Goal: Complete application form: Complete application form

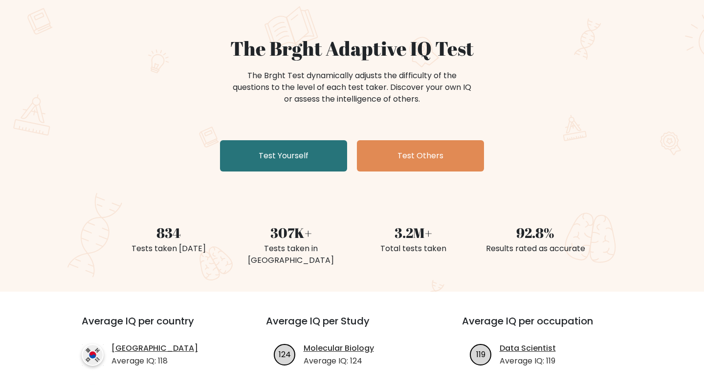
scroll to position [65, 0]
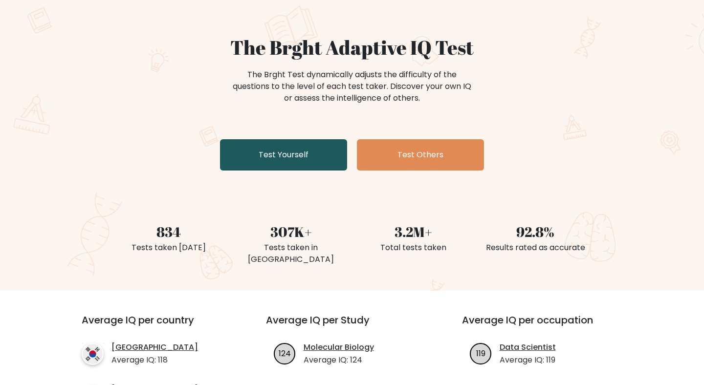
click at [261, 161] on link "Test Yourself" at bounding box center [283, 154] width 127 height 31
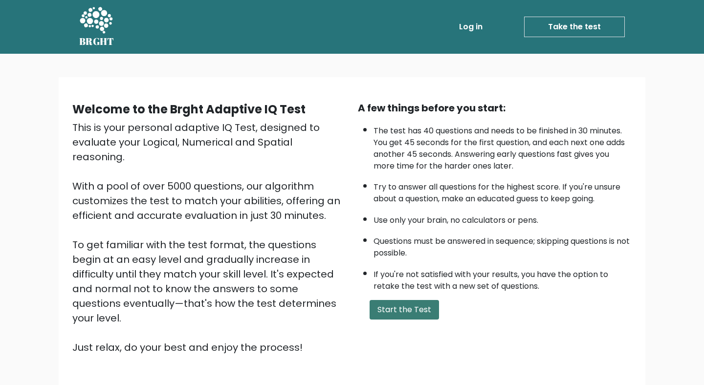
click at [409, 313] on button "Start the Test" at bounding box center [403, 310] width 69 height 20
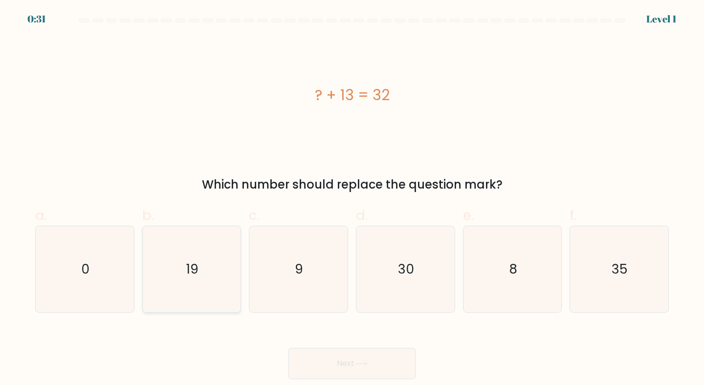
click at [196, 280] on icon "19" at bounding box center [192, 269] width 87 height 87
click at [352, 199] on input "b. 19" at bounding box center [352, 196] width 0 height 6
radio input "true"
click at [377, 366] on button "Next" at bounding box center [351, 363] width 127 height 31
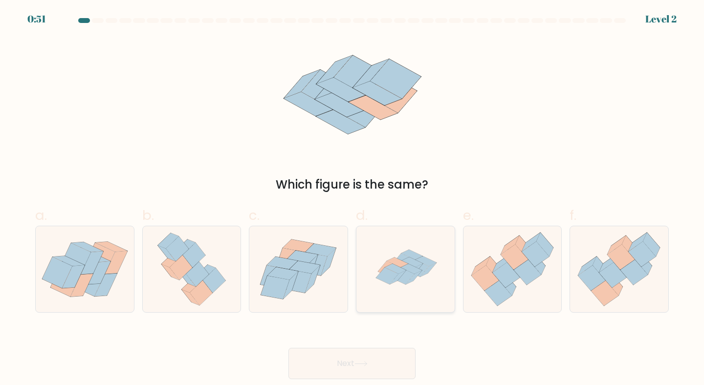
click at [413, 277] on icon at bounding box center [414, 278] width 16 height 14
click at [352, 199] on input "d." at bounding box center [352, 196] width 0 height 6
radio input "true"
click at [378, 360] on button "Next" at bounding box center [351, 363] width 127 height 31
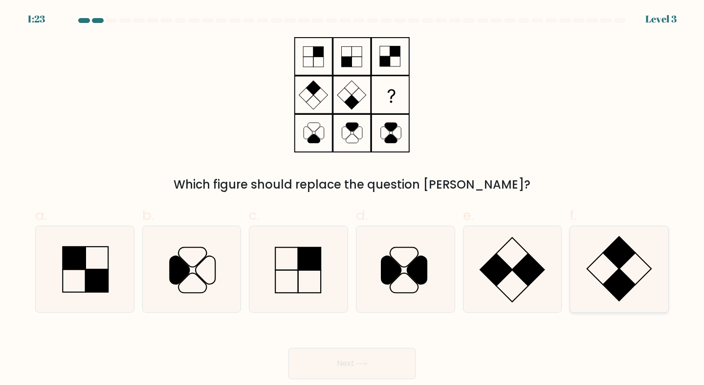
click at [593, 274] on icon at bounding box center [619, 269] width 87 height 87
click at [352, 199] on input "f." at bounding box center [352, 196] width 0 height 6
radio input "true"
click at [373, 361] on button "Next" at bounding box center [351, 363] width 127 height 31
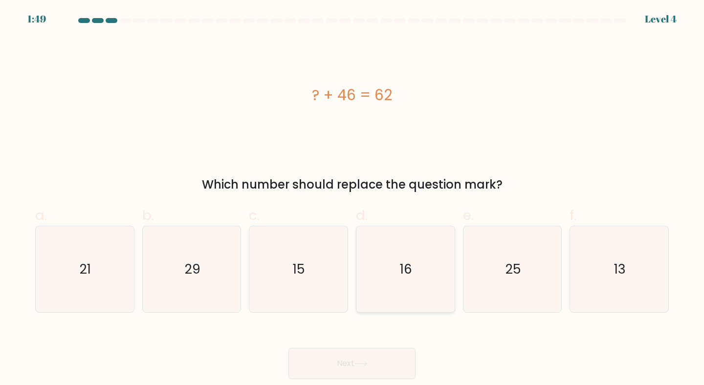
click at [391, 302] on icon "16" at bounding box center [405, 269] width 87 height 87
click at [352, 199] on input "d. 16" at bounding box center [352, 196] width 0 height 6
radio input "true"
click at [354, 362] on button "Next" at bounding box center [351, 363] width 127 height 31
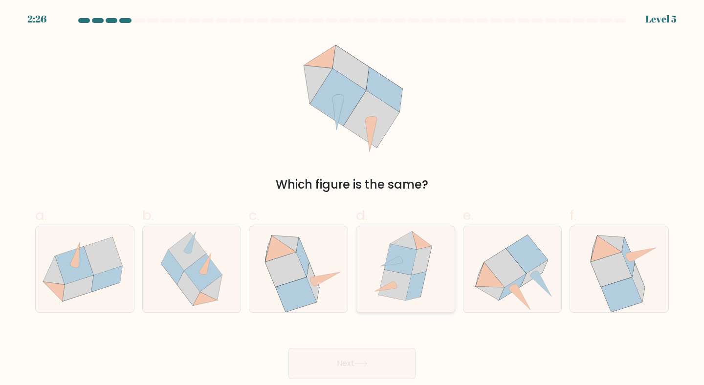
click at [413, 280] on icon at bounding box center [416, 286] width 20 height 29
click at [352, 199] on input "d." at bounding box center [352, 196] width 0 height 6
radio input "true"
click at [351, 362] on button "Next" at bounding box center [351, 363] width 127 height 31
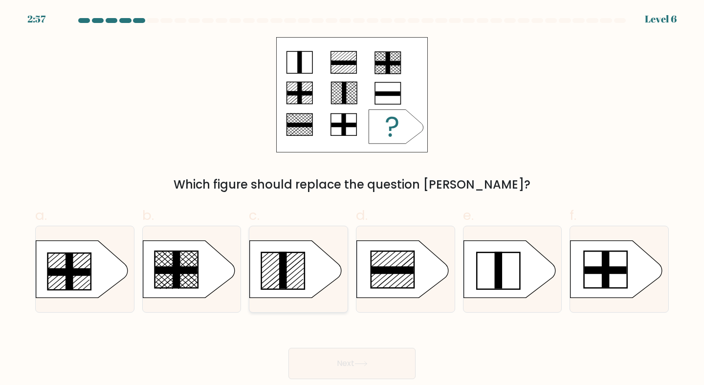
click at [285, 270] on rect at bounding box center [284, 270] width 8 height 37
click at [352, 199] on input "c." at bounding box center [352, 196] width 0 height 6
radio input "true"
click at [343, 368] on button "Next" at bounding box center [351, 363] width 127 height 31
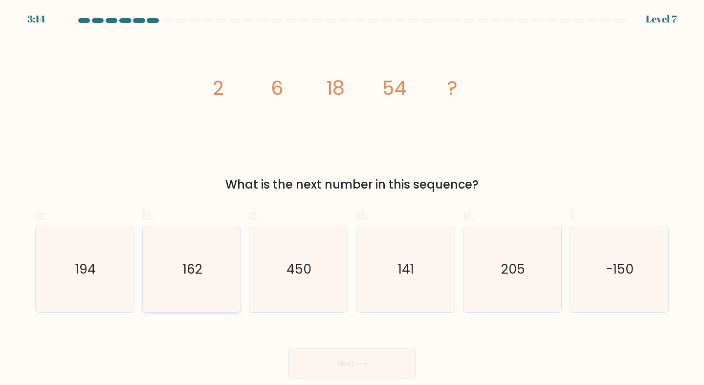
click at [197, 263] on text "162" at bounding box center [193, 269] width 20 height 18
click at [352, 199] on input "b. 162" at bounding box center [352, 196] width 0 height 6
radio input "true"
click at [347, 361] on button "Next" at bounding box center [351, 363] width 127 height 31
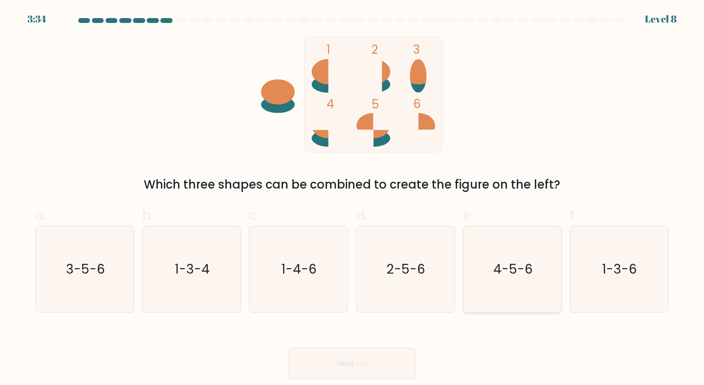
click at [513, 259] on icon "4-5-6" at bounding box center [512, 269] width 87 height 87
click at [352, 199] on input "e. 4-5-6" at bounding box center [352, 196] width 0 height 6
radio input "true"
click at [334, 363] on button "Next" at bounding box center [351, 363] width 127 height 31
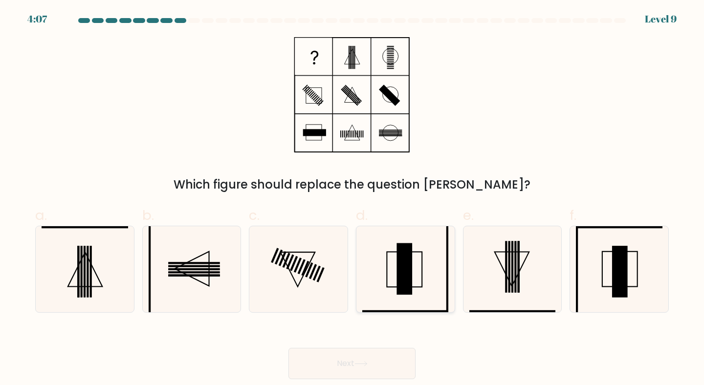
click at [406, 258] on rect at bounding box center [405, 269] width 16 height 52
click at [352, 199] on input "d." at bounding box center [352, 196] width 0 height 6
radio input "true"
click at [362, 358] on button "Next" at bounding box center [351, 363] width 127 height 31
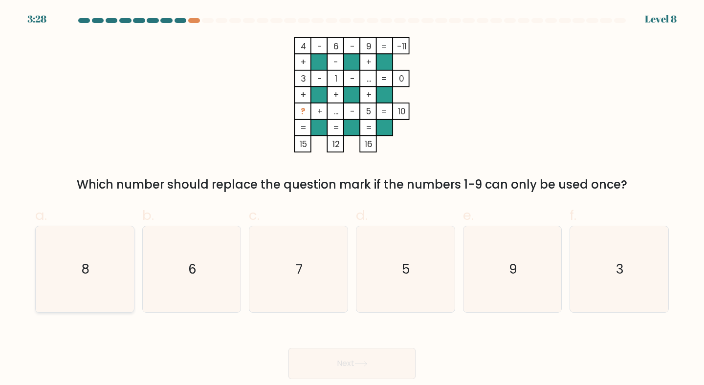
click at [70, 261] on icon "8" at bounding box center [85, 269] width 87 height 87
click at [352, 199] on input "a. 8" at bounding box center [352, 196] width 0 height 6
radio input "true"
click at [344, 367] on button "Next" at bounding box center [351, 363] width 127 height 31
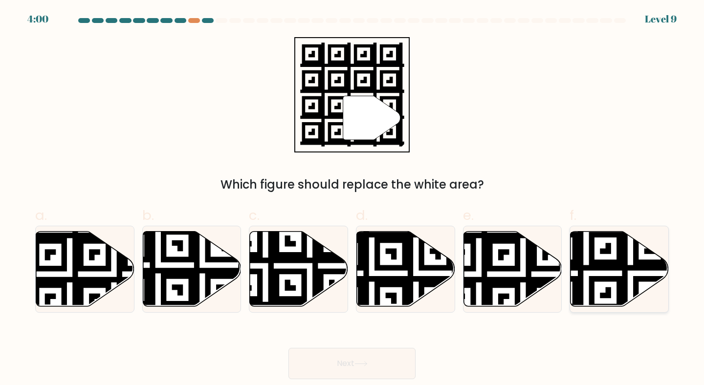
click at [607, 255] on icon at bounding box center [619, 268] width 98 height 75
click at [352, 199] on input "f." at bounding box center [352, 196] width 0 height 6
radio input "true"
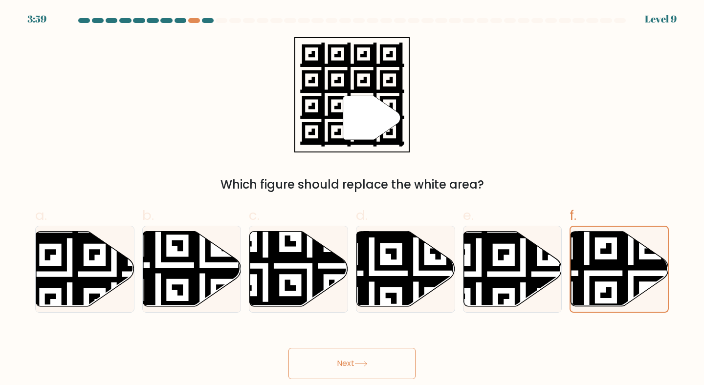
click at [377, 356] on button "Next" at bounding box center [351, 363] width 127 height 31
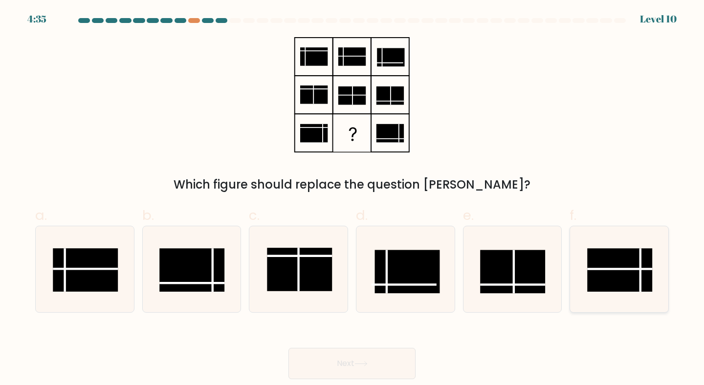
click at [647, 282] on rect at bounding box center [619, 269] width 65 height 43
click at [352, 199] on input "f." at bounding box center [352, 196] width 0 height 6
radio input "true"
click at [380, 367] on button "Next" at bounding box center [351, 363] width 127 height 31
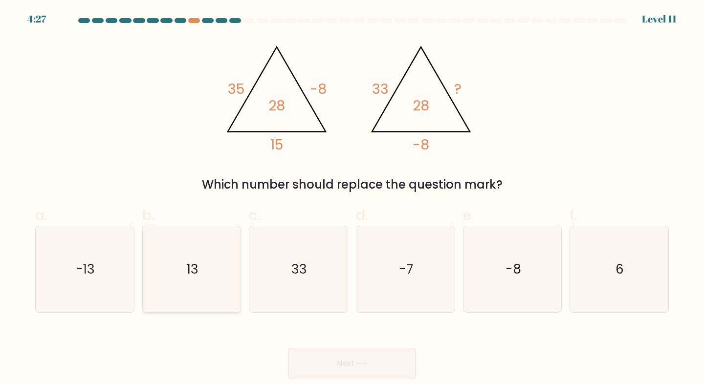
click at [179, 263] on icon "13" at bounding box center [192, 269] width 87 height 87
click at [352, 199] on input "b. 13" at bounding box center [352, 196] width 0 height 6
radio input "true"
click at [344, 362] on button "Next" at bounding box center [351, 363] width 127 height 31
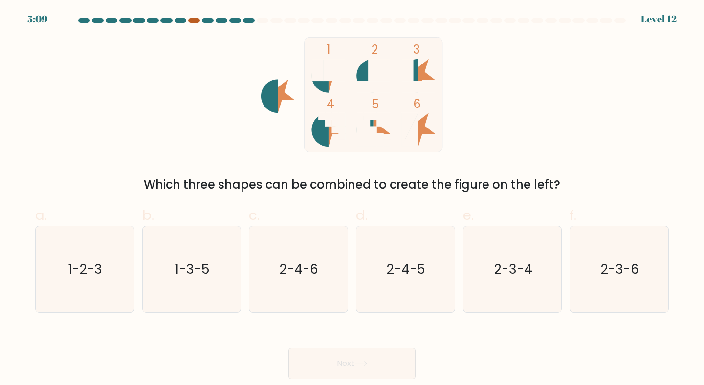
click at [197, 21] on div at bounding box center [194, 20] width 12 height 5
click at [69, 258] on icon "1-2-3" at bounding box center [85, 269] width 87 height 87
click at [352, 199] on input "a. 1-2-3" at bounding box center [352, 196] width 0 height 6
radio input "true"
click at [345, 363] on button "Next" at bounding box center [351, 363] width 127 height 31
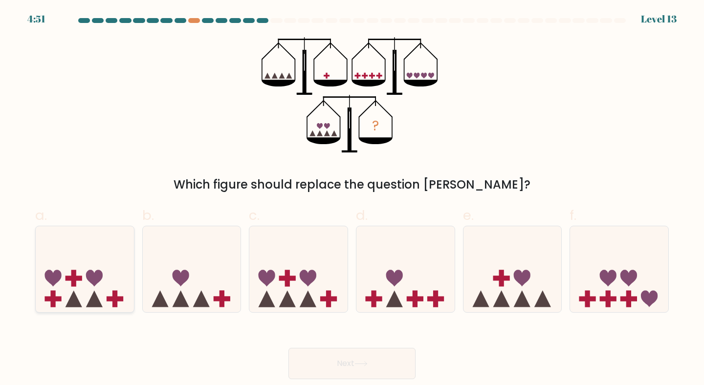
click at [65, 289] on icon at bounding box center [85, 269] width 98 height 81
click at [352, 199] on input "a." at bounding box center [352, 196] width 0 height 6
radio input "true"
click at [379, 359] on button "Next" at bounding box center [351, 363] width 127 height 31
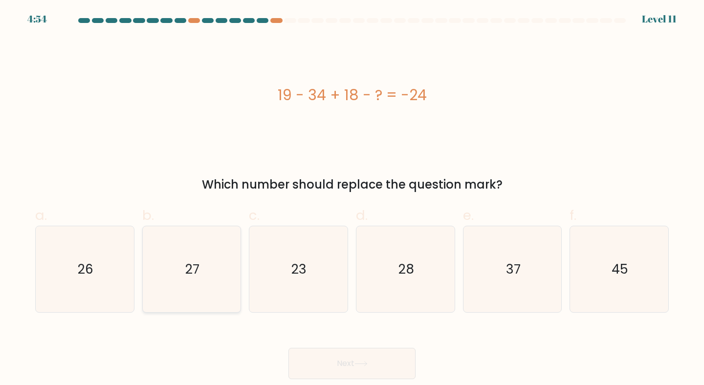
click at [201, 275] on icon "27" at bounding box center [192, 269] width 87 height 87
click at [352, 199] on input "b. 27" at bounding box center [352, 196] width 0 height 6
radio input "true"
click at [351, 366] on button "Next" at bounding box center [351, 363] width 127 height 31
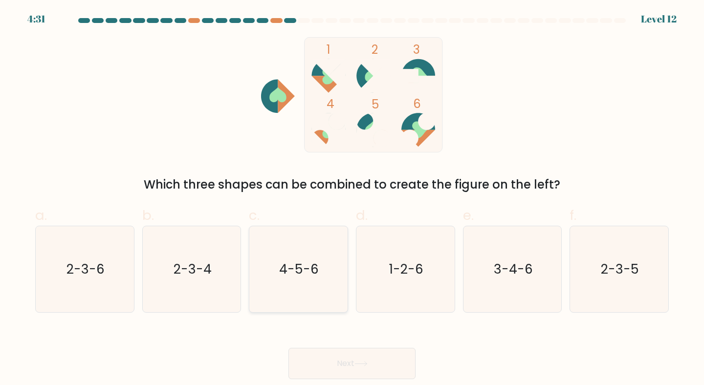
click at [315, 288] on icon "4-5-6" at bounding box center [298, 269] width 87 height 87
click at [352, 199] on input "c. 4-5-6" at bounding box center [352, 196] width 0 height 6
radio input "true"
click at [356, 369] on button "Next" at bounding box center [351, 363] width 127 height 31
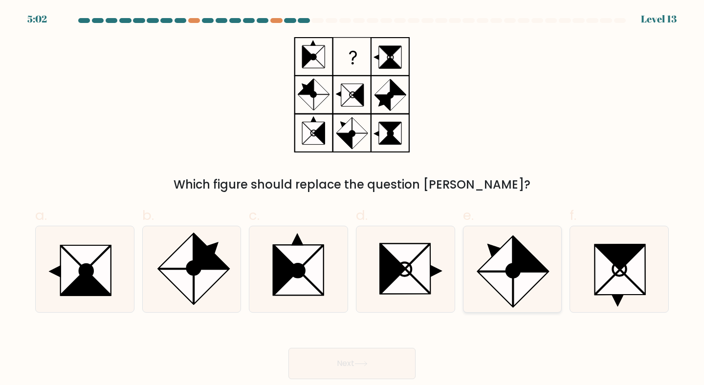
click at [520, 269] on icon at bounding box center [512, 270] width 13 height 13
click at [352, 199] on input "e." at bounding box center [352, 196] width 0 height 6
radio input "true"
click at [384, 365] on button "Next" at bounding box center [351, 363] width 127 height 31
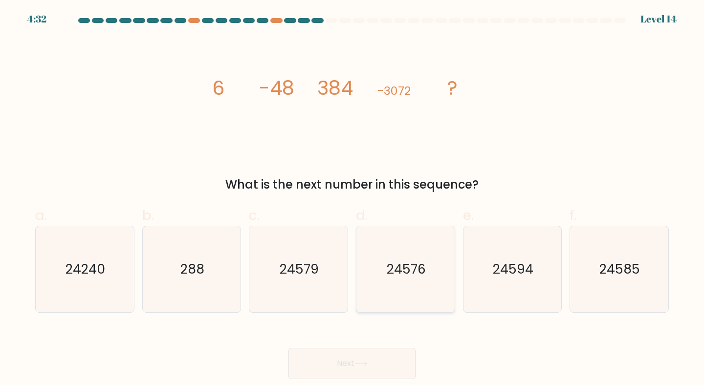
click at [418, 258] on icon "24576" at bounding box center [405, 269] width 87 height 87
click at [352, 199] on input "d. 24576" at bounding box center [352, 196] width 0 height 6
radio input "true"
click at [348, 367] on button "Next" at bounding box center [351, 363] width 127 height 31
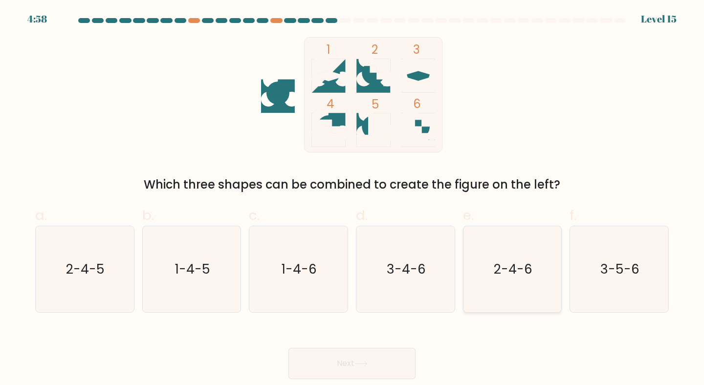
click at [501, 263] on text "2-4-6" at bounding box center [513, 269] width 39 height 18
click at [352, 199] on input "e. 2-4-6" at bounding box center [352, 196] width 0 height 6
radio input "true"
click at [359, 369] on button "Next" at bounding box center [351, 363] width 127 height 31
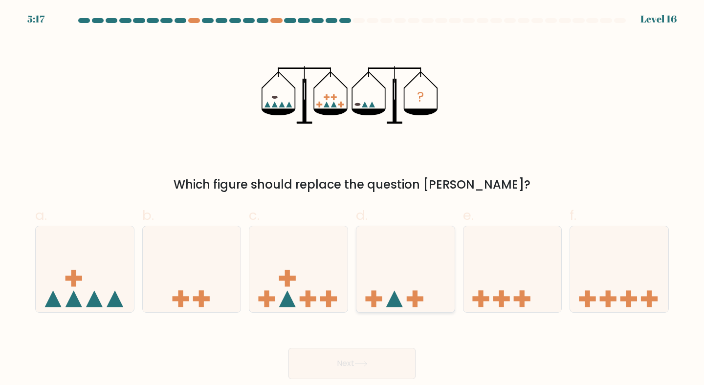
click at [414, 299] on rect at bounding box center [415, 299] width 17 height 5
click at [352, 199] on input "d." at bounding box center [352, 196] width 0 height 6
radio input "true"
click at [358, 359] on button "Next" at bounding box center [351, 363] width 127 height 31
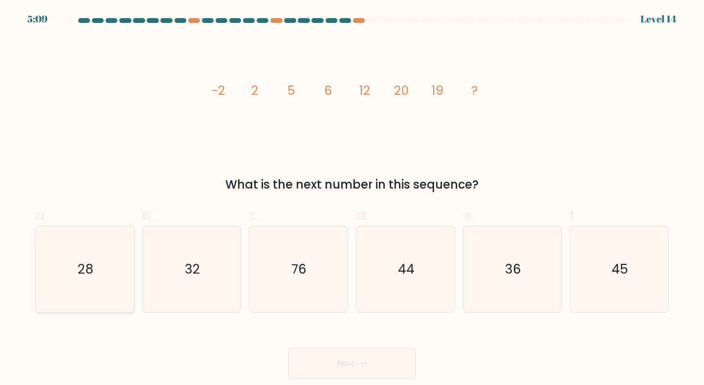
click at [71, 252] on icon "28" at bounding box center [85, 269] width 87 height 87
click at [352, 199] on input "a. 28" at bounding box center [352, 196] width 0 height 6
radio input "true"
click at [351, 363] on button "Next" at bounding box center [351, 363] width 127 height 31
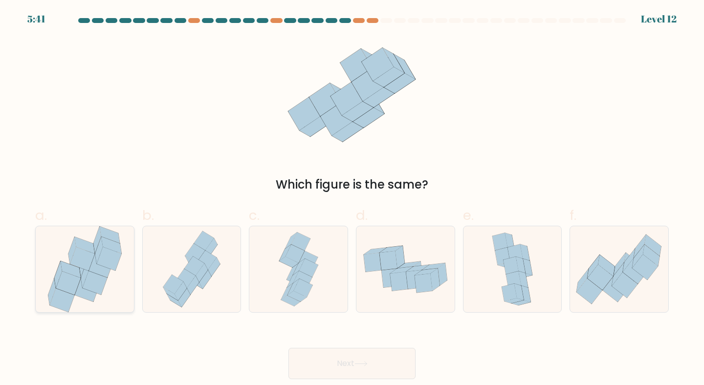
click at [75, 260] on icon at bounding box center [82, 258] width 24 height 23
click at [352, 199] on input "a." at bounding box center [352, 196] width 0 height 6
radio input "true"
click at [364, 366] on icon at bounding box center [360, 363] width 13 height 5
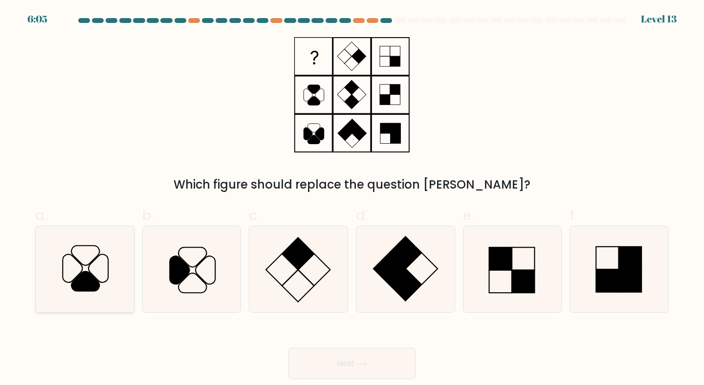
click at [99, 258] on icon at bounding box center [85, 269] width 87 height 87
click at [352, 199] on input "a." at bounding box center [352, 196] width 0 height 6
radio input "true"
click at [370, 352] on button "Next" at bounding box center [351, 363] width 127 height 31
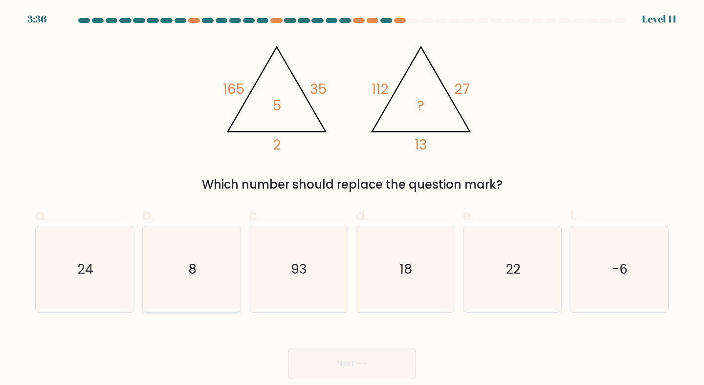
click at [202, 268] on icon "8" at bounding box center [192, 269] width 87 height 87
click at [352, 199] on input "b. 8" at bounding box center [352, 196] width 0 height 6
radio input "true"
click at [358, 362] on icon at bounding box center [360, 363] width 13 height 5
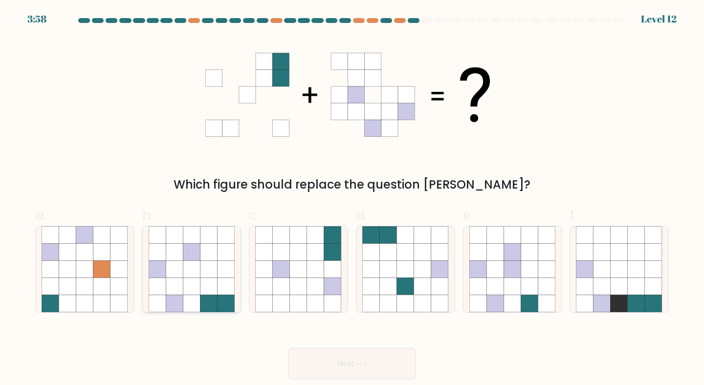
click at [202, 274] on icon at bounding box center [208, 269] width 17 height 17
click at [352, 199] on input "b." at bounding box center [352, 196] width 0 height 6
radio input "true"
click at [368, 362] on icon at bounding box center [360, 363] width 13 height 5
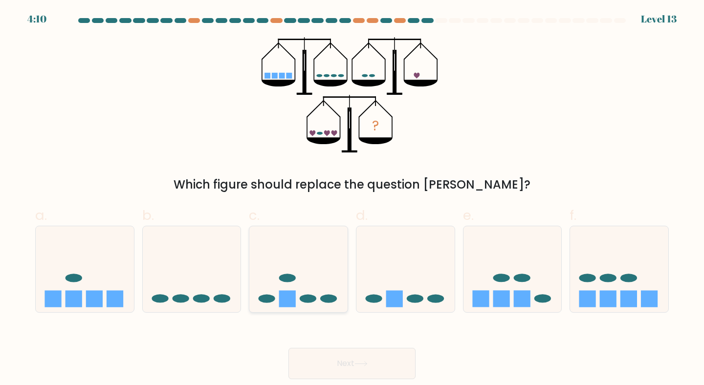
click at [289, 266] on icon at bounding box center [298, 269] width 98 height 81
click at [352, 199] on input "c." at bounding box center [352, 196] width 0 height 6
radio input "true"
click at [338, 361] on button "Next" at bounding box center [351, 363] width 127 height 31
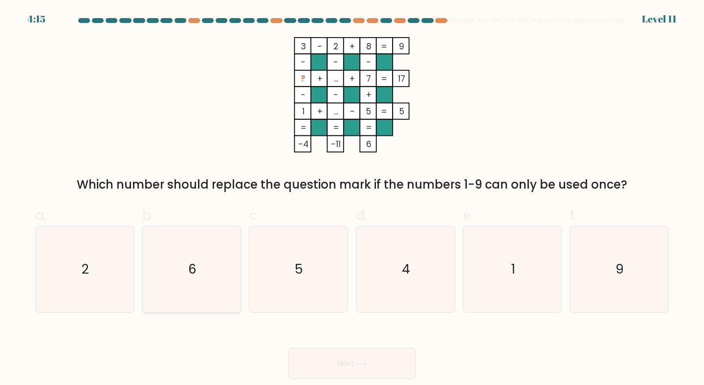
click at [203, 272] on icon "6" at bounding box center [192, 269] width 87 height 87
click at [352, 199] on input "b. 6" at bounding box center [352, 196] width 0 height 6
radio input "true"
click at [354, 360] on button "Next" at bounding box center [351, 363] width 127 height 31
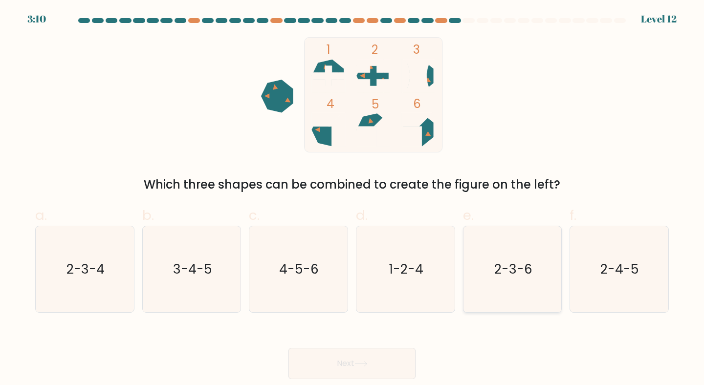
click at [504, 255] on icon "2-3-6" at bounding box center [512, 269] width 87 height 87
click at [352, 199] on input "e. 2-3-6" at bounding box center [352, 196] width 0 height 6
radio input "true"
click at [503, 254] on icon "2-3-6" at bounding box center [513, 270] width 86 height 86
click at [352, 199] on input "e. 2-3-6" at bounding box center [352, 196] width 0 height 6
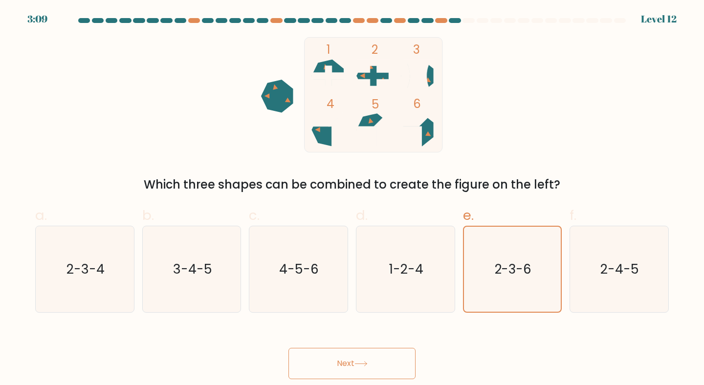
click at [343, 363] on button "Next" at bounding box center [351, 363] width 127 height 31
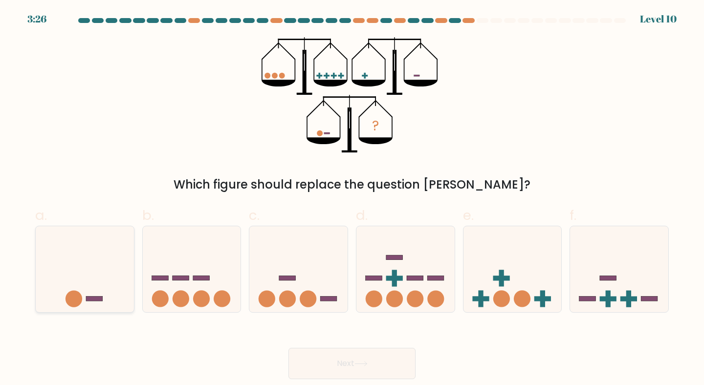
click at [102, 280] on icon at bounding box center [85, 269] width 98 height 81
click at [352, 199] on input "a." at bounding box center [352, 196] width 0 height 6
radio input "true"
click at [508, 290] on icon at bounding box center [512, 269] width 98 height 81
click at [352, 199] on input "e." at bounding box center [352, 196] width 0 height 6
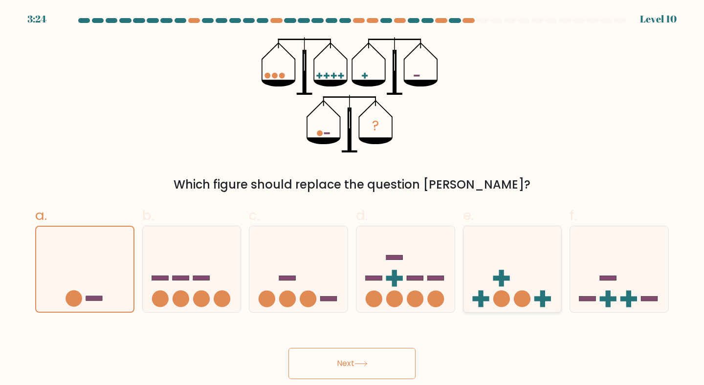
radio input "true"
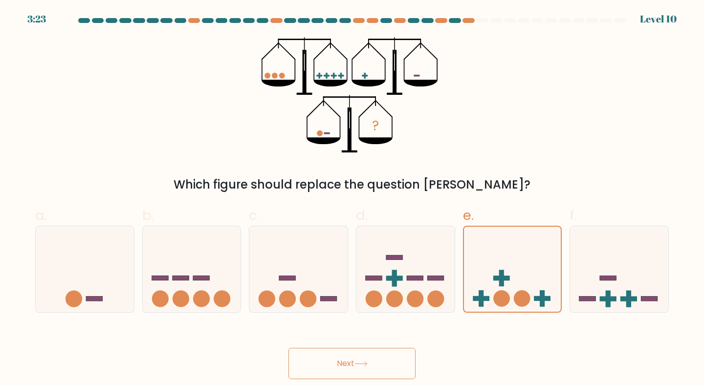
click at [366, 371] on button "Next" at bounding box center [351, 363] width 127 height 31
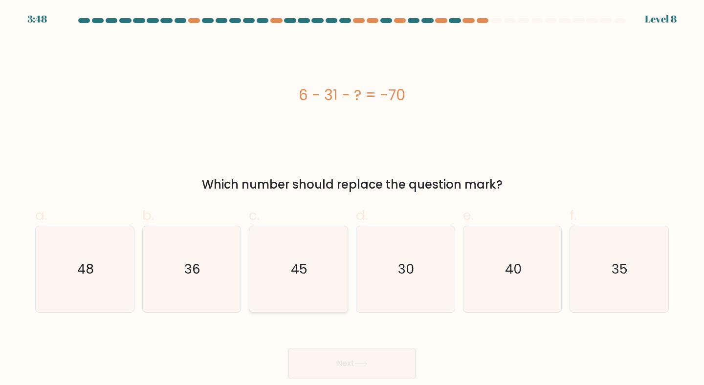
click at [291, 281] on icon "45" at bounding box center [298, 269] width 87 height 87
click at [352, 199] on input "c. 45" at bounding box center [352, 196] width 0 height 6
radio input "true"
click at [361, 367] on icon at bounding box center [360, 363] width 13 height 5
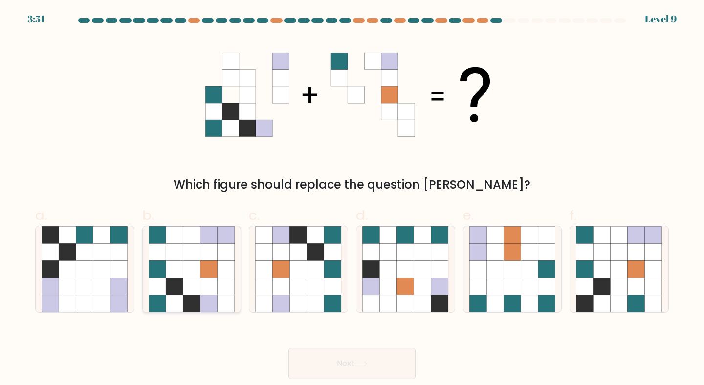
click at [215, 262] on icon at bounding box center [208, 269] width 17 height 17
click at [352, 199] on input "b." at bounding box center [352, 196] width 0 height 6
radio input "true"
click at [353, 368] on button "Next" at bounding box center [351, 363] width 127 height 31
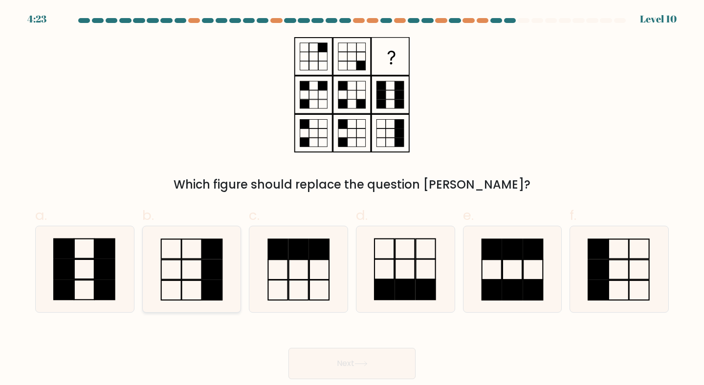
click at [218, 278] on rect at bounding box center [212, 270] width 20 height 20
click at [352, 199] on input "b." at bounding box center [352, 196] width 0 height 6
radio input "true"
click at [355, 364] on button "Next" at bounding box center [351, 363] width 127 height 31
